Goal: Connect with others: Connect with others

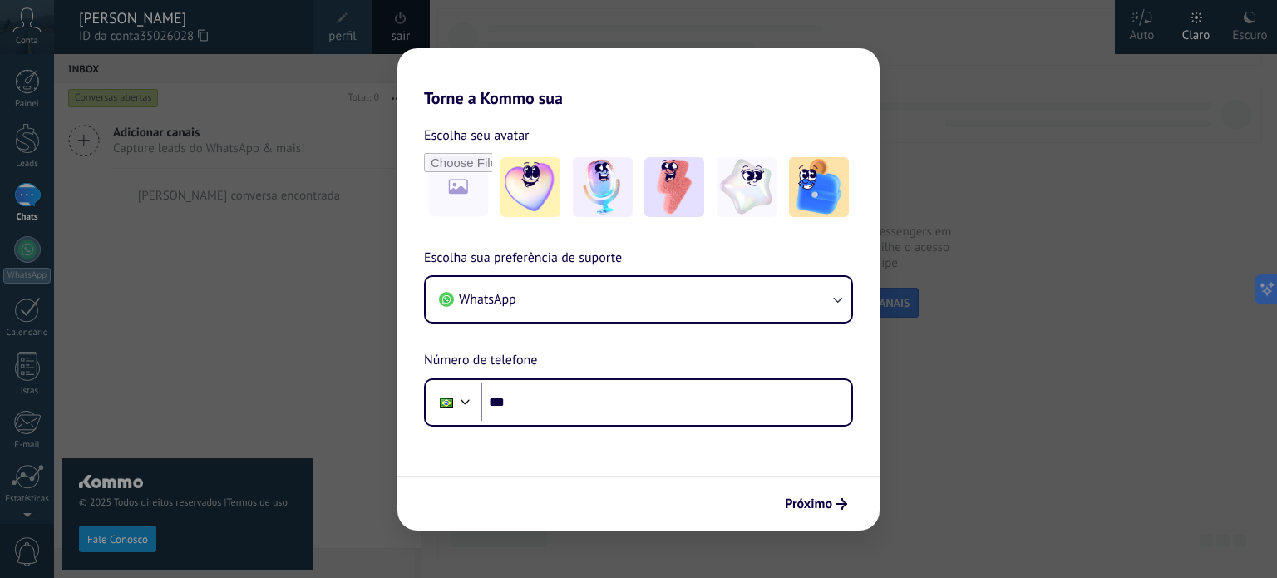
click at [318, 307] on div "Torne a Kommo sua Escolha seu avatar Escolha sua preferência de suporte WhatsAp…" at bounding box center [638, 289] width 1277 height 578
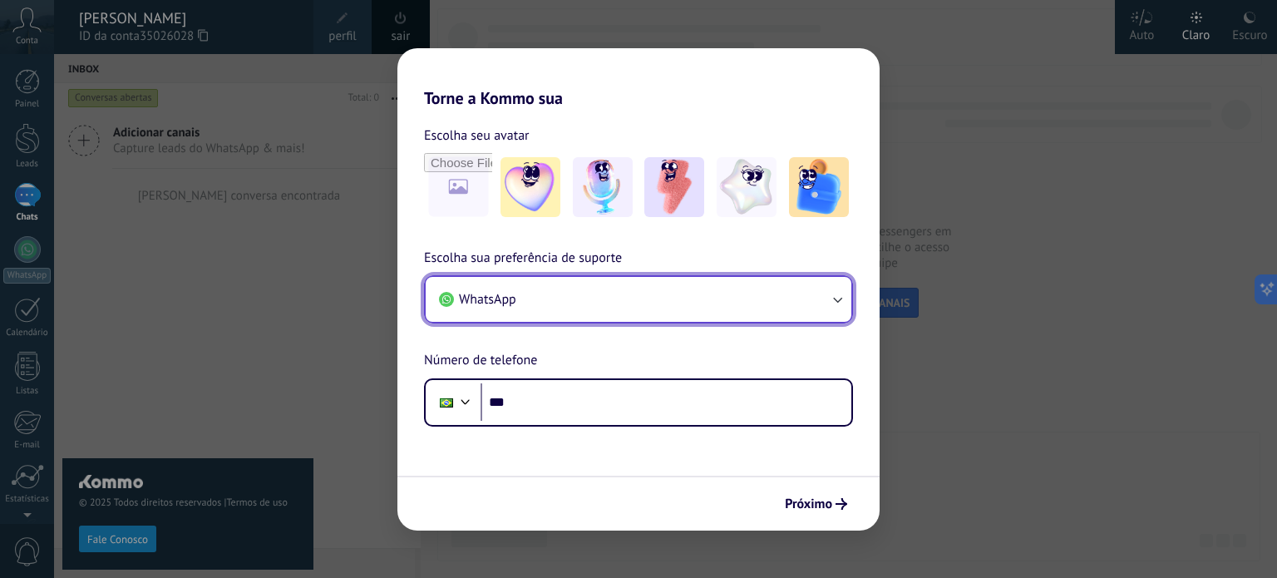
click at [538, 299] on button "WhatsApp" at bounding box center [639, 299] width 426 height 45
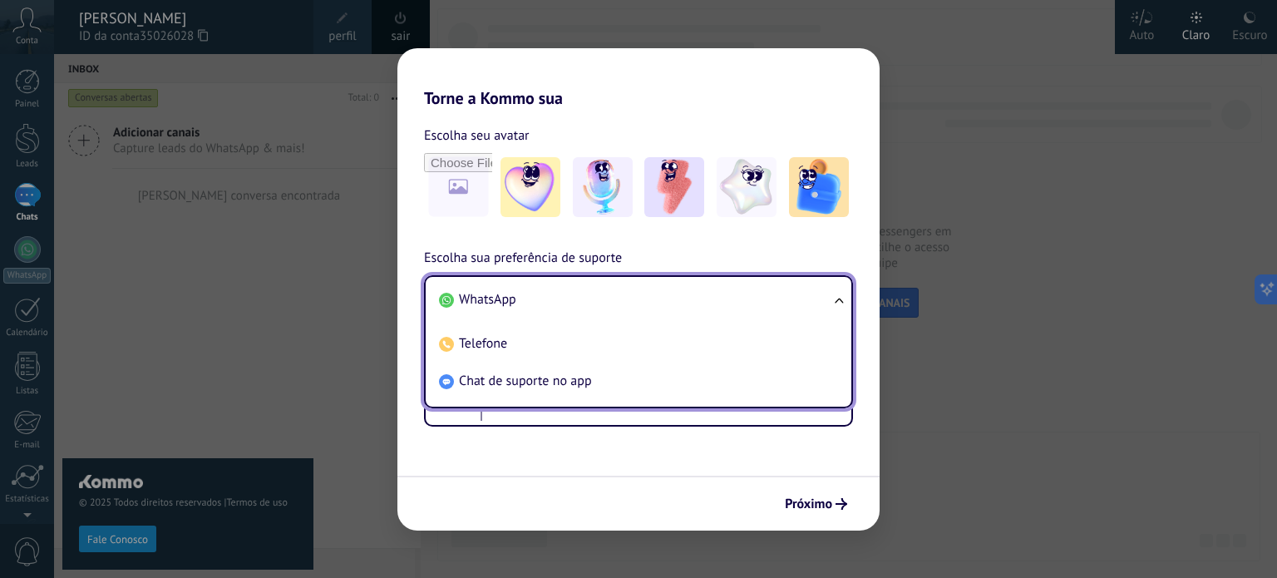
click at [538, 299] on li "WhatsApp" at bounding box center [635, 299] width 406 height 37
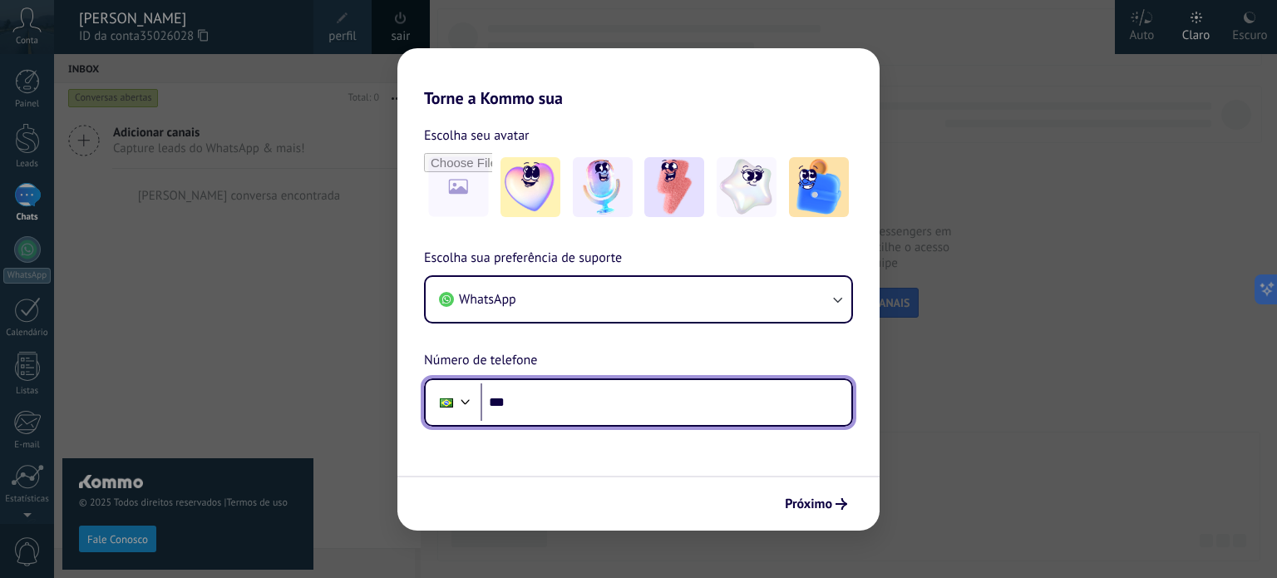
click at [531, 388] on input "***" at bounding box center [665, 402] width 371 height 38
click at [452, 406] on div at bounding box center [447, 402] width 32 height 35
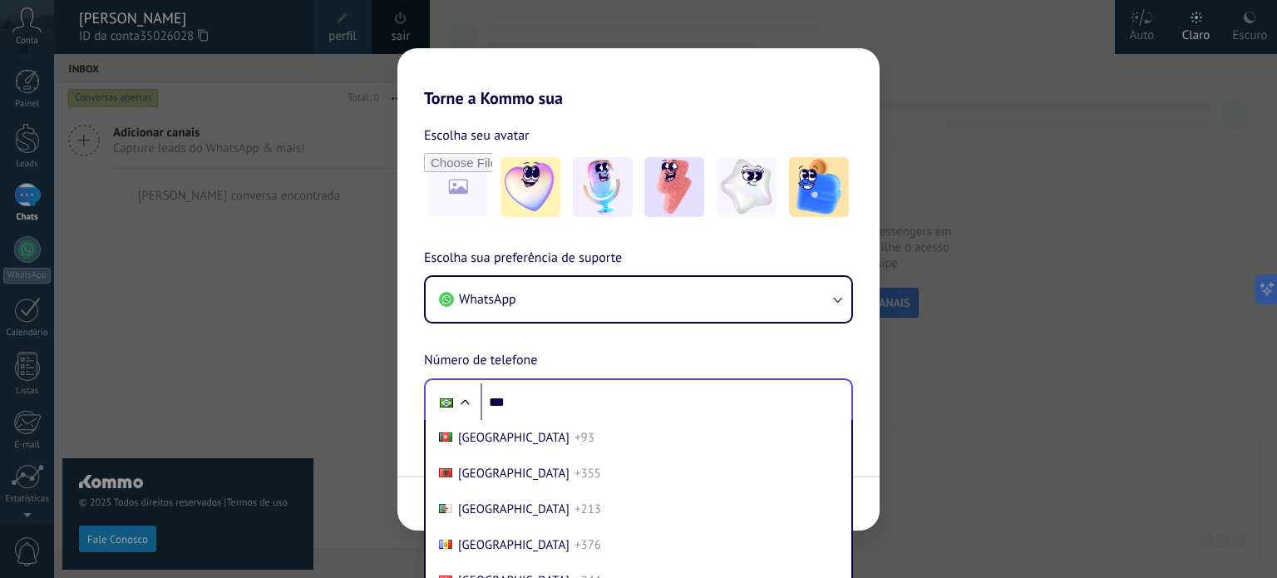
scroll to position [698, 0]
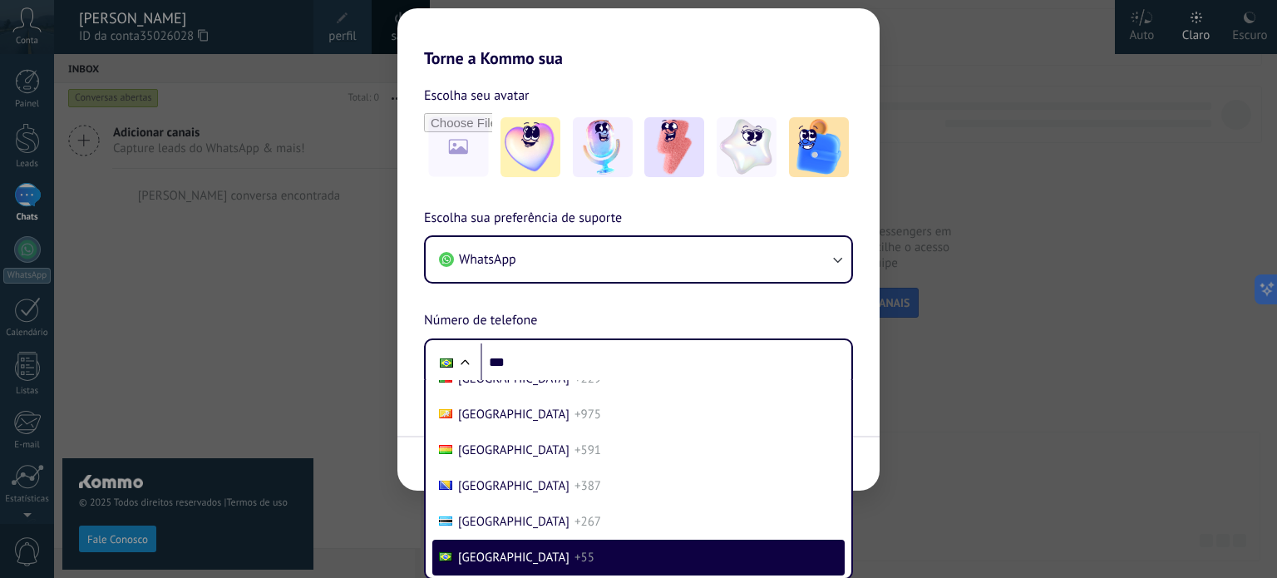
click at [344, 375] on div "Torne a Kommo [GEOGRAPHIC_DATA] Escolha seu avatar Escolha sua preferência de s…" at bounding box center [638, 289] width 1277 height 578
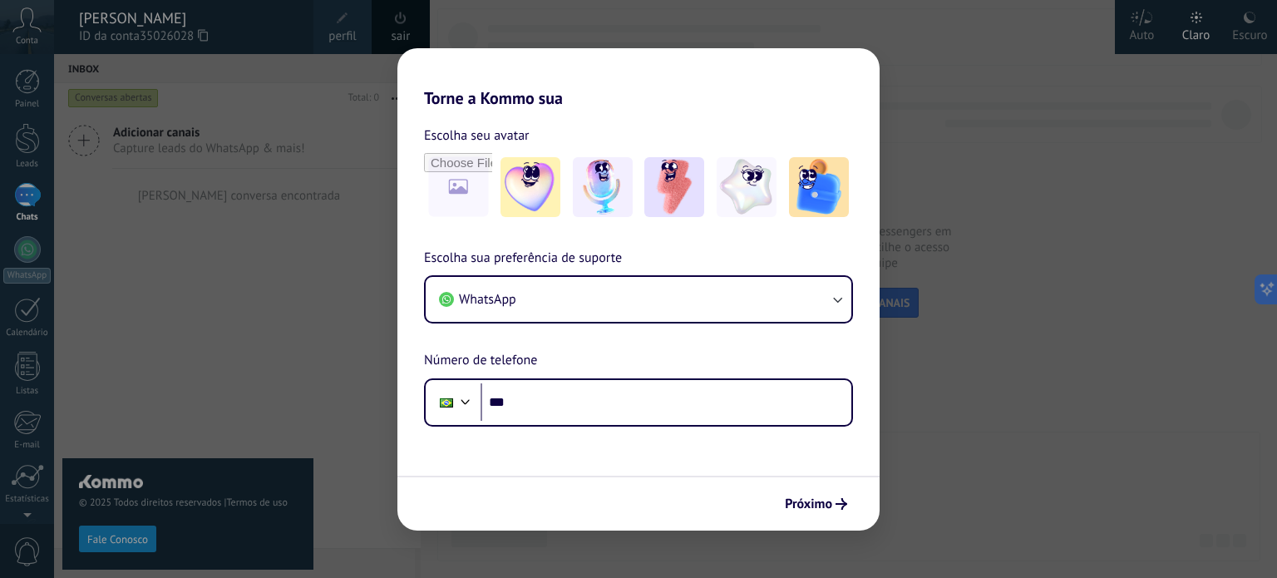
click at [26, 27] on div "Torne a Kommo sua Escolha seu avatar Escolha sua preferência de suporte WhatsAp…" at bounding box center [638, 289] width 1277 height 578
click at [196, 36] on div "Torne a Kommo sua Escolha seu avatar Escolha sua preferência de suporte WhatsAp…" at bounding box center [638, 289] width 1277 height 578
